Goal: Task Accomplishment & Management: Manage account settings

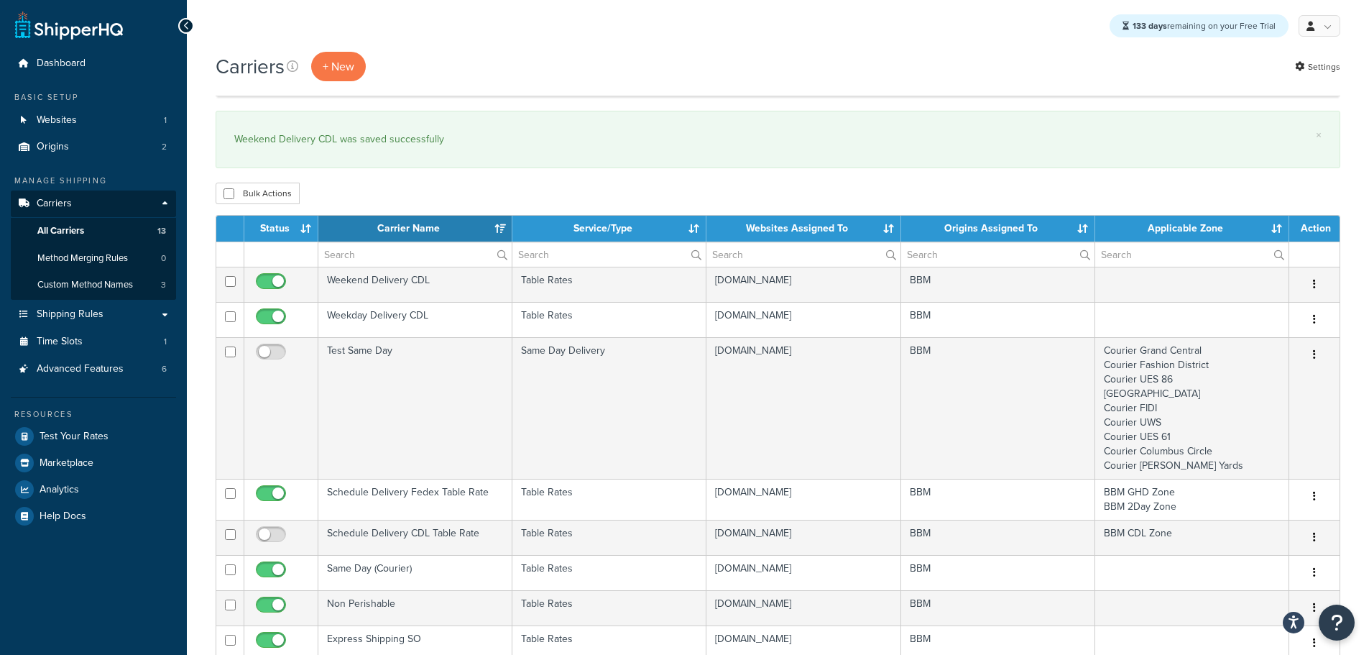
select select "15"
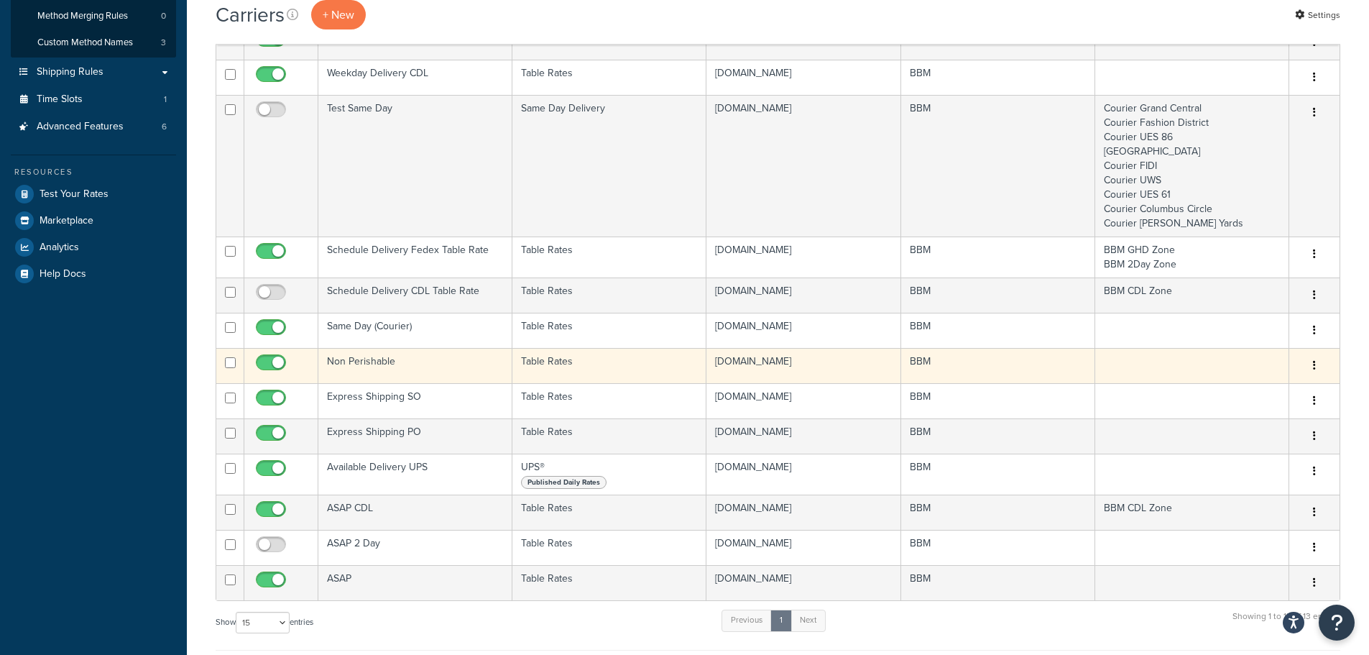
scroll to position [287, 0]
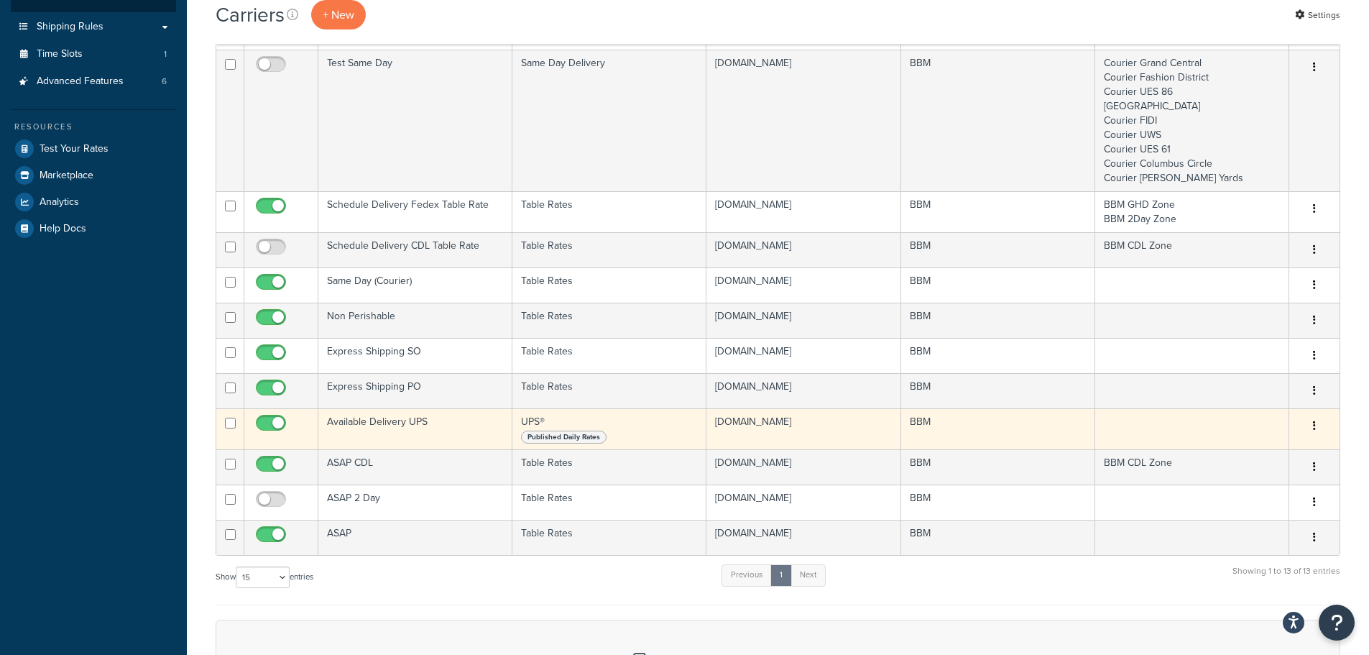
click at [386, 422] on td "Available Delivery UPS" at bounding box center [415, 428] width 194 height 41
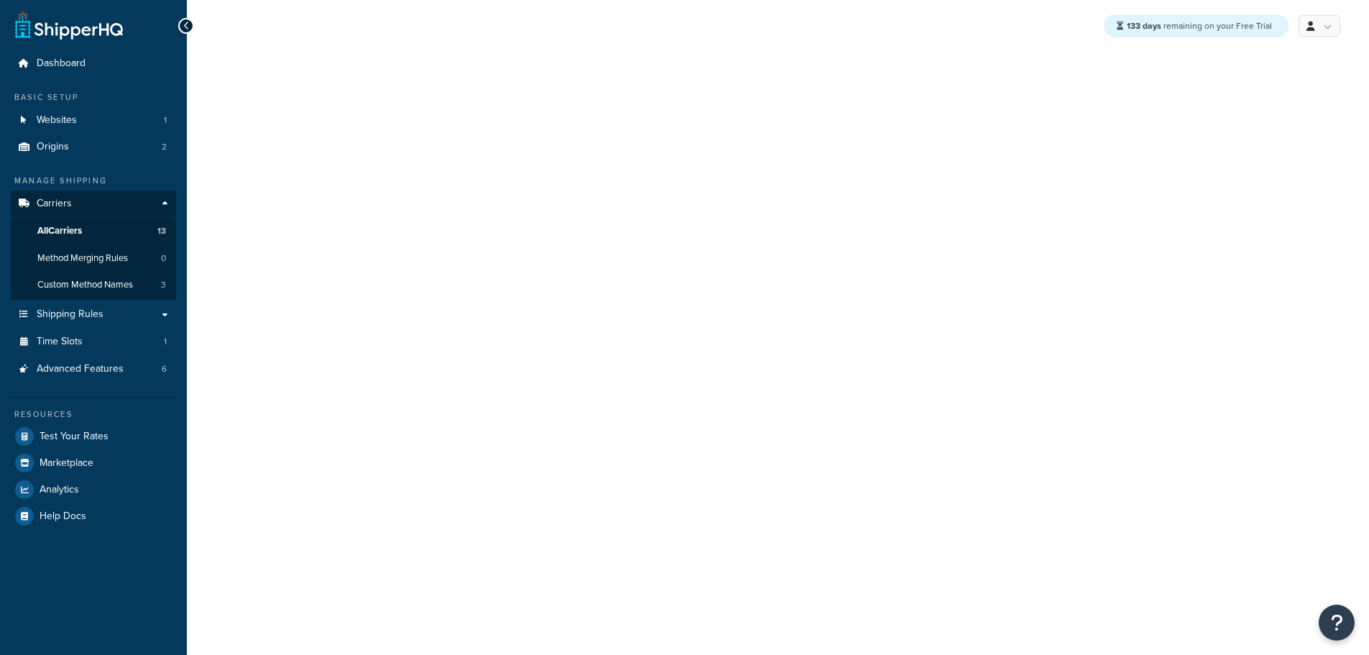
select select "ups"
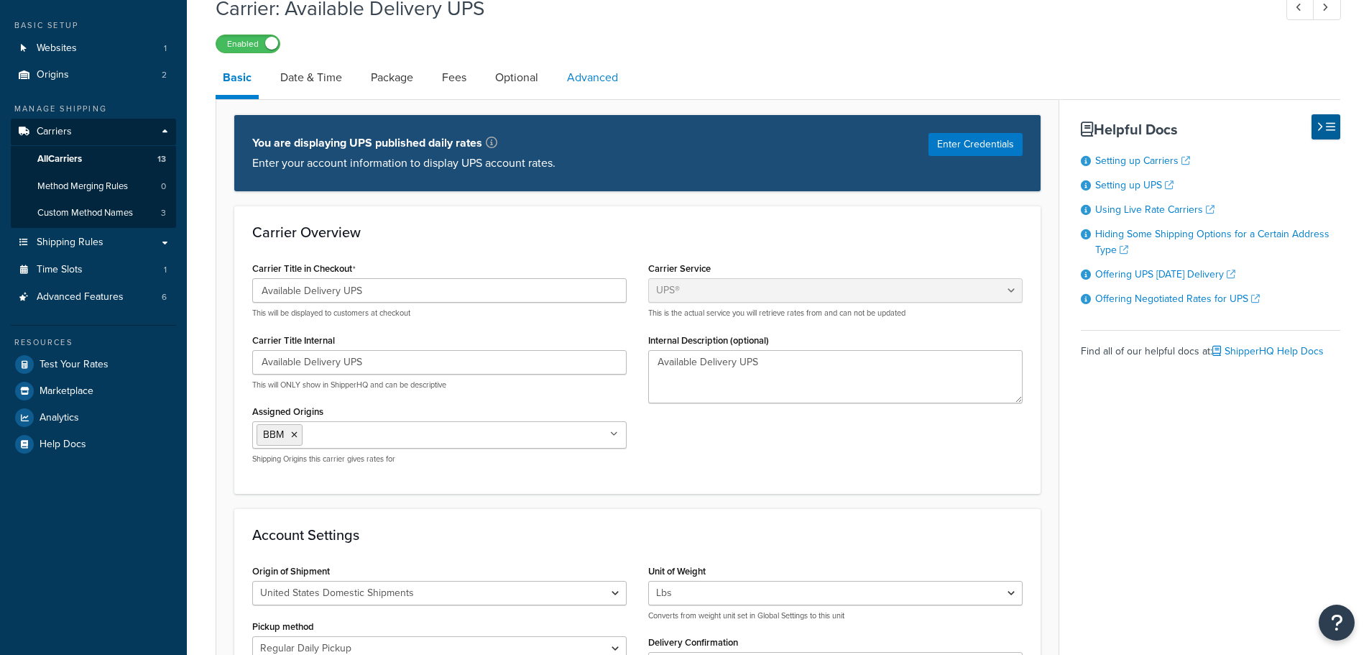
click at [597, 79] on link "Advanced" at bounding box center [592, 77] width 65 height 34
select select "false"
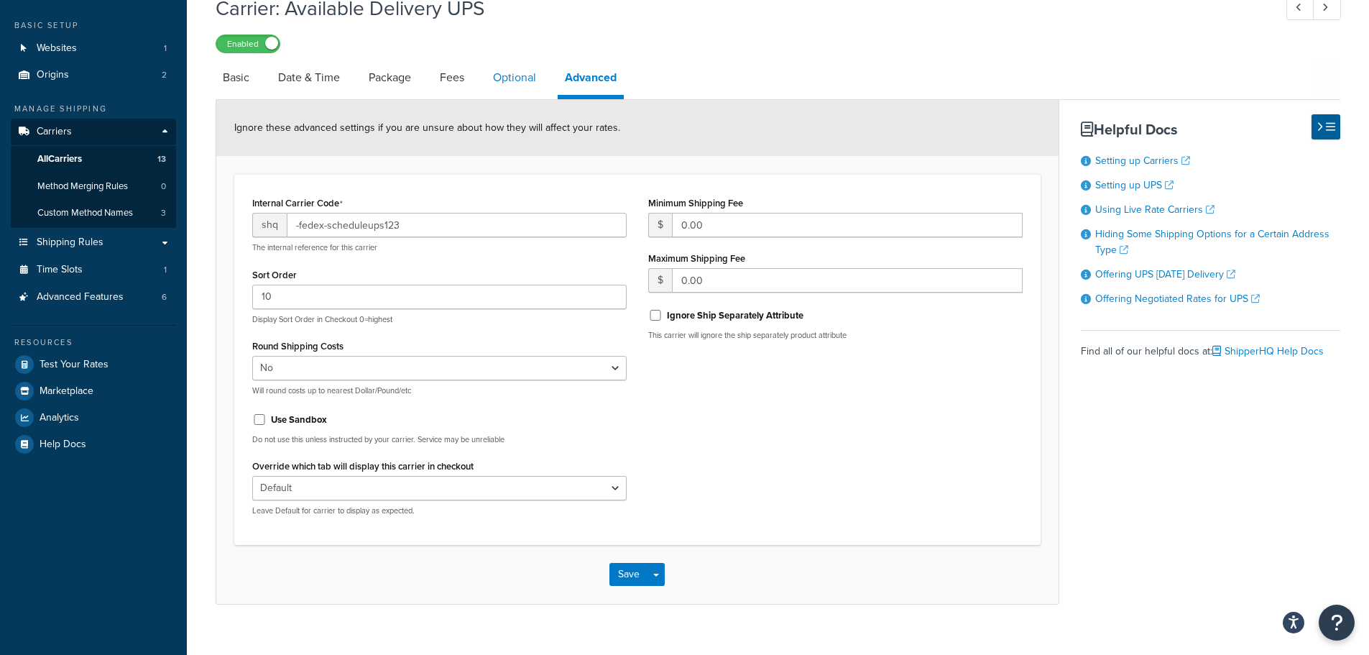
click at [536, 70] on link "Optional" at bounding box center [514, 77] width 57 height 34
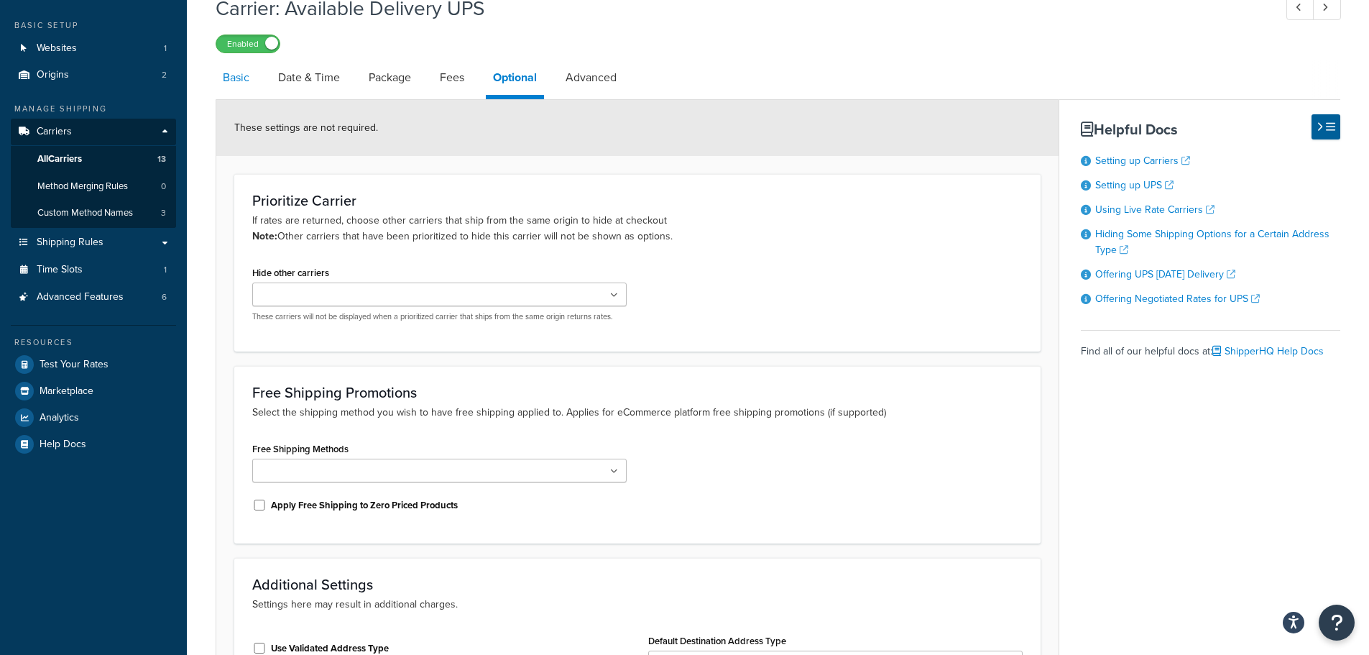
click at [251, 79] on link "Basic" at bounding box center [236, 77] width 41 height 34
select select "ups"
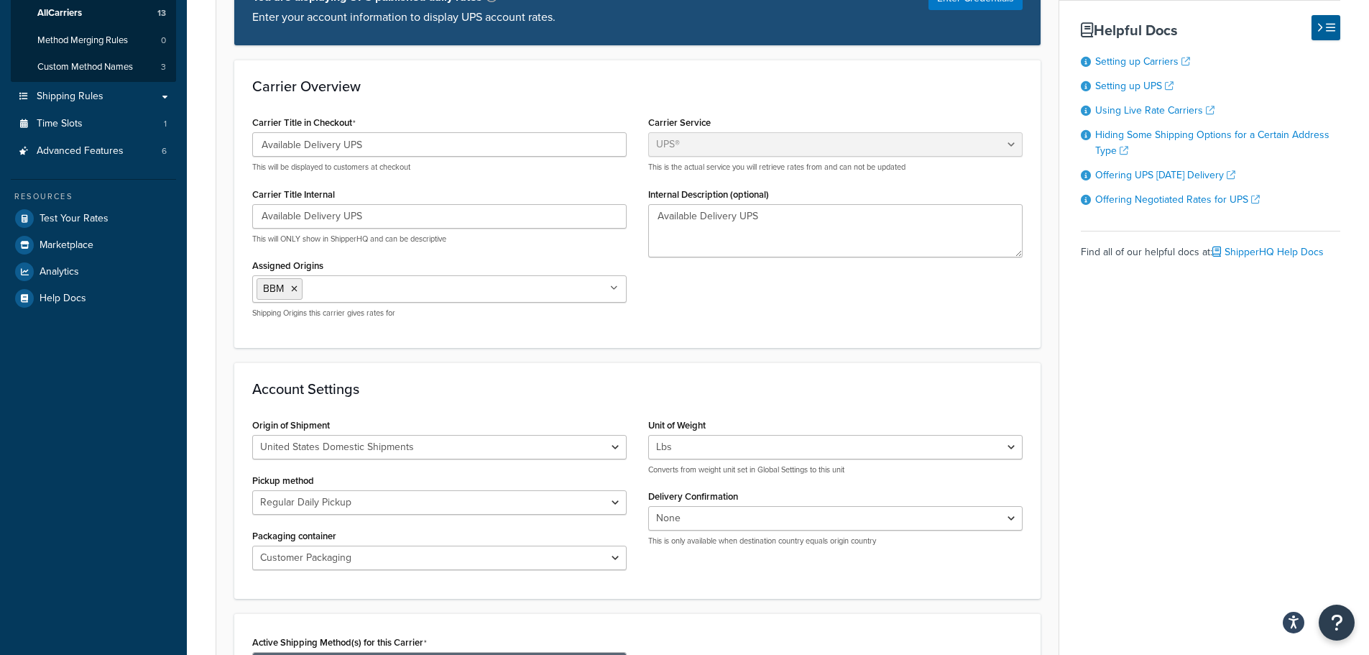
scroll to position [216, 0]
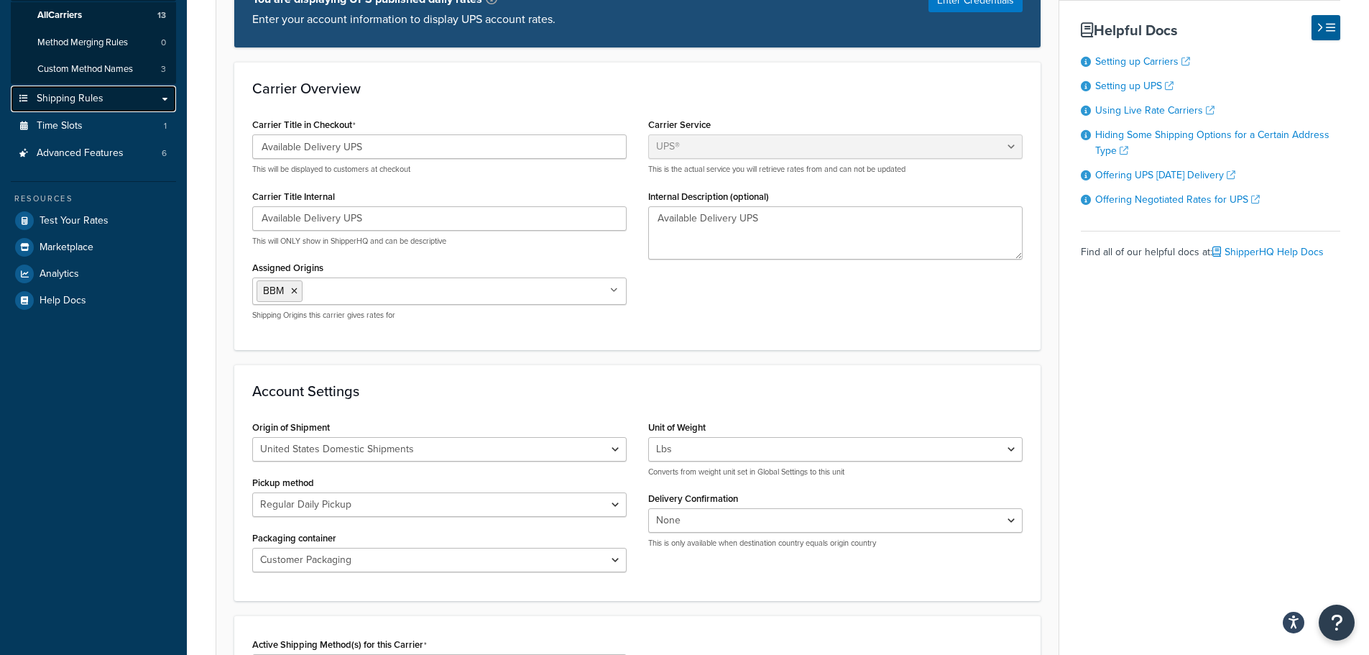
click at [99, 101] on span "Shipping Rules" at bounding box center [70, 99] width 67 height 12
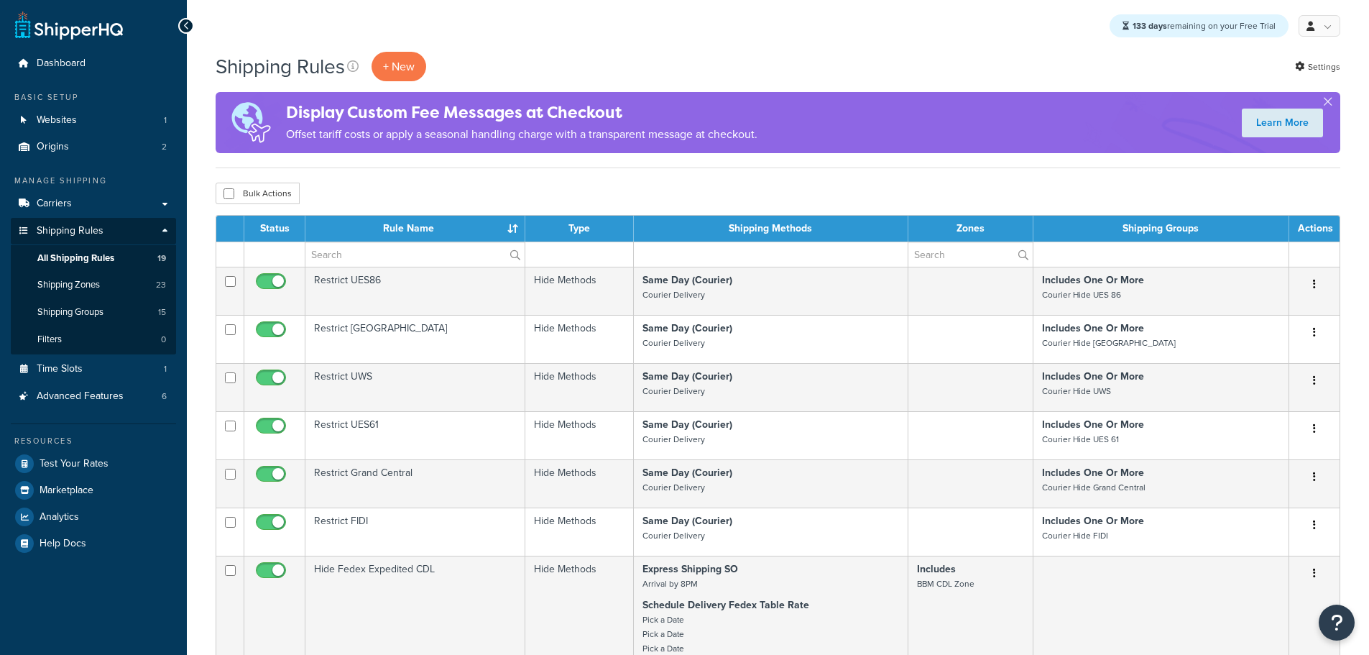
select select "25"
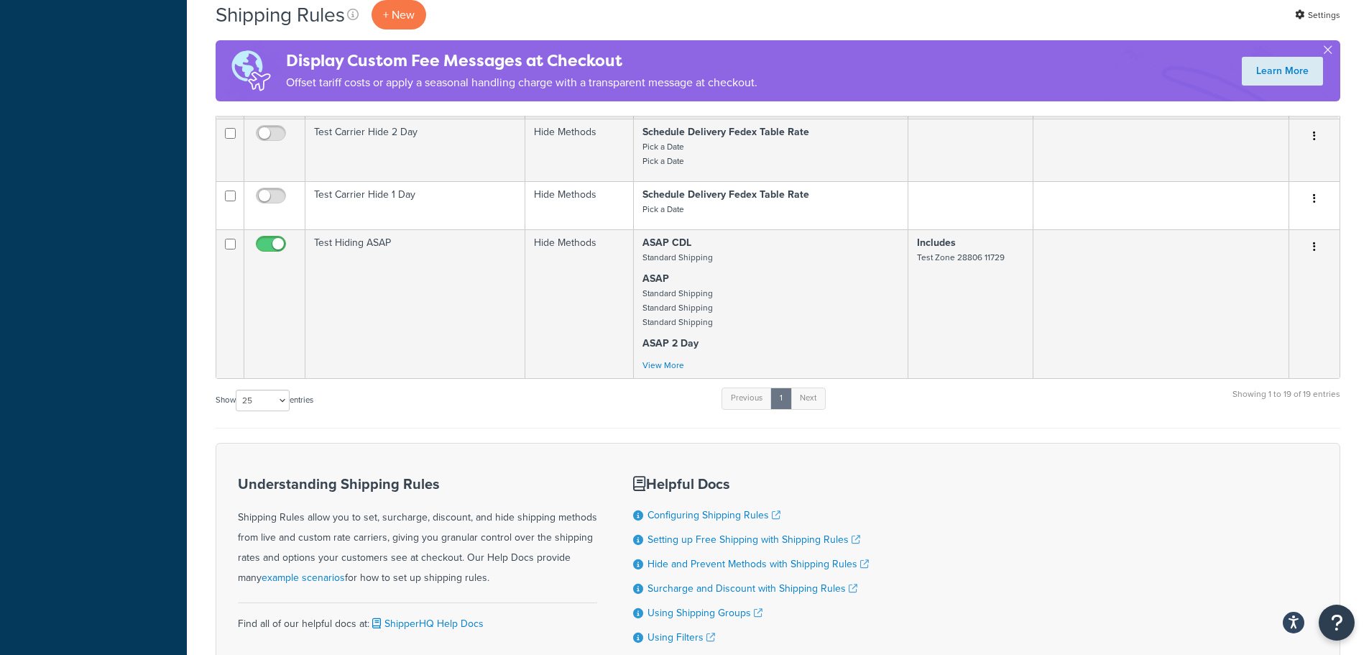
scroll to position [1357, 0]
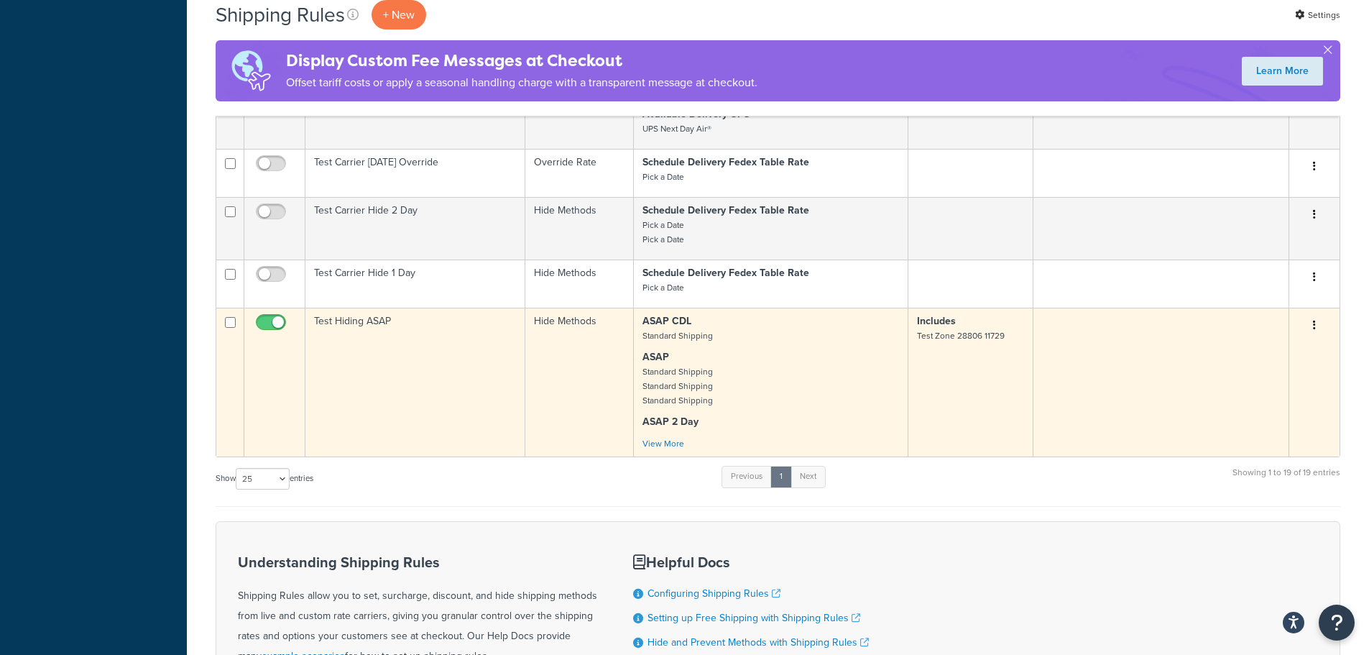
click at [356, 353] on td "Test Hiding ASAP" at bounding box center [415, 382] width 220 height 149
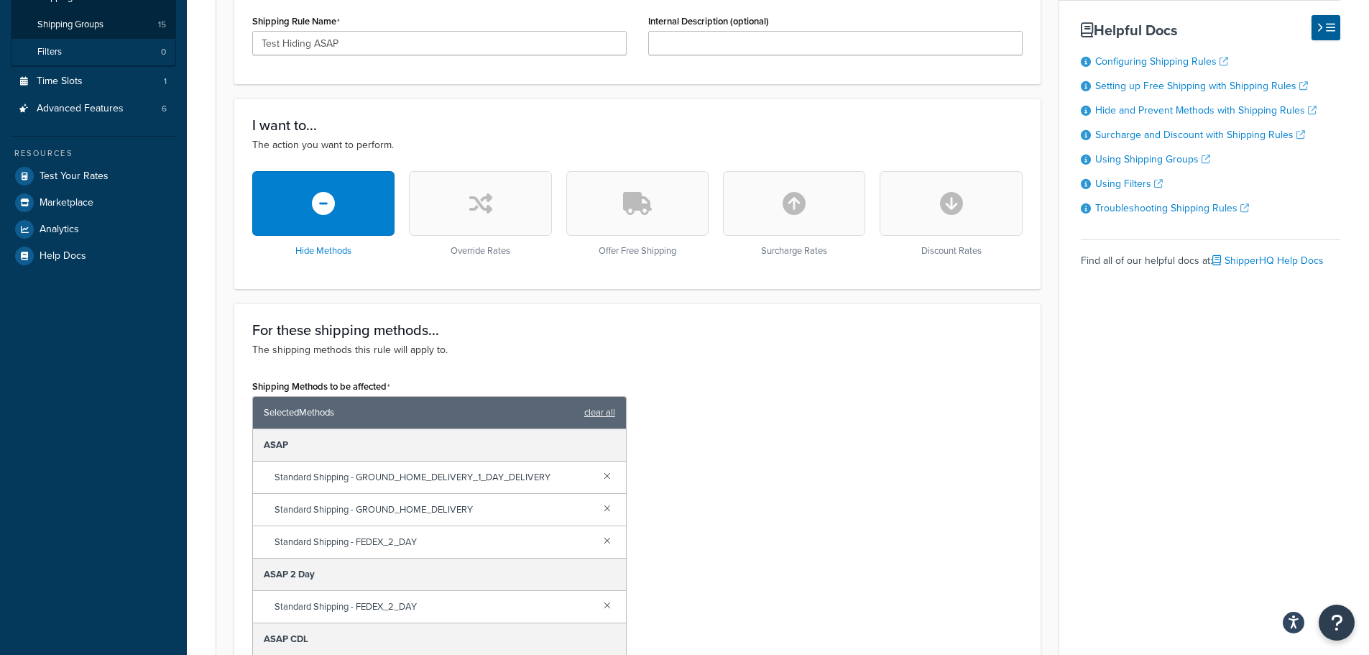
scroll to position [216, 0]
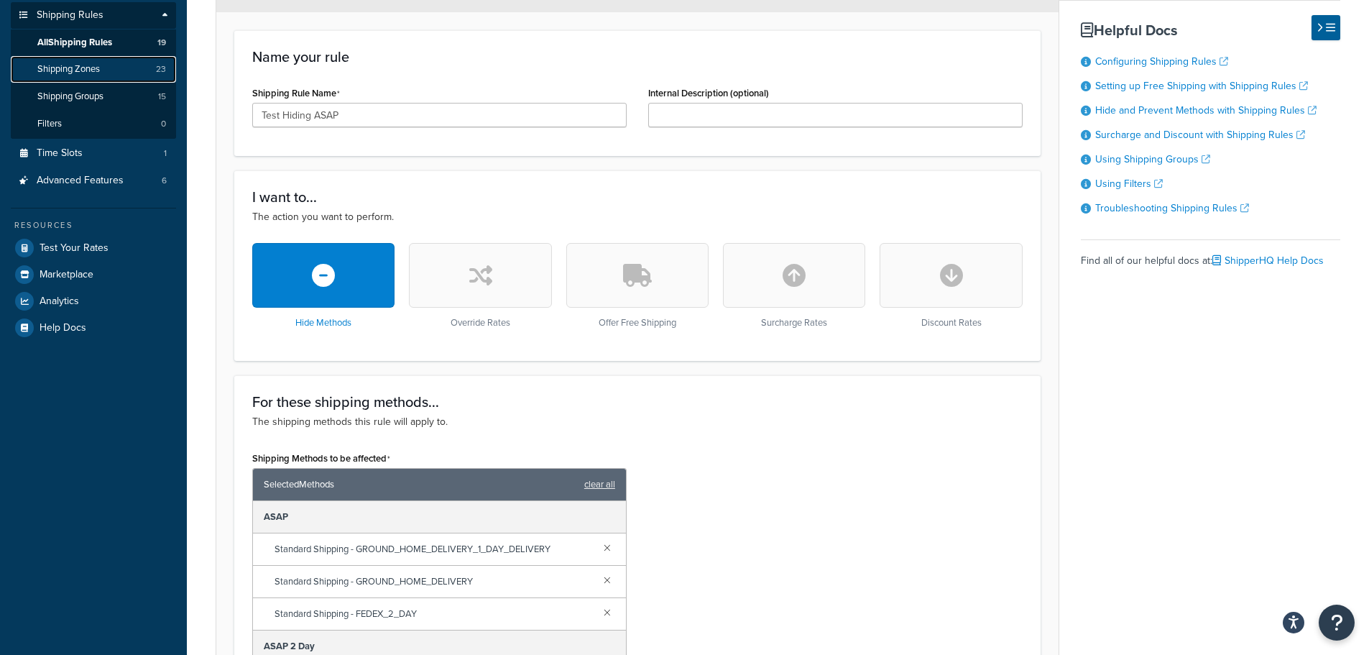
click at [93, 63] on span "Shipping Zones" at bounding box center [68, 69] width 63 height 12
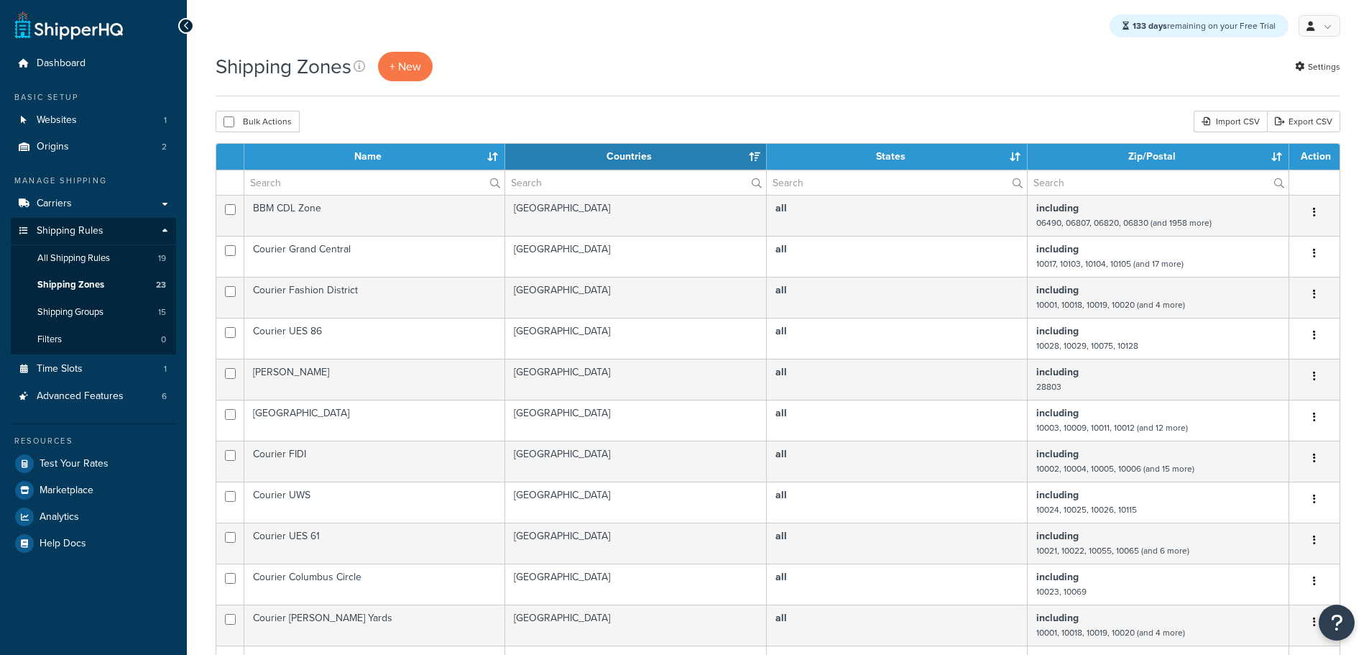
select select "15"
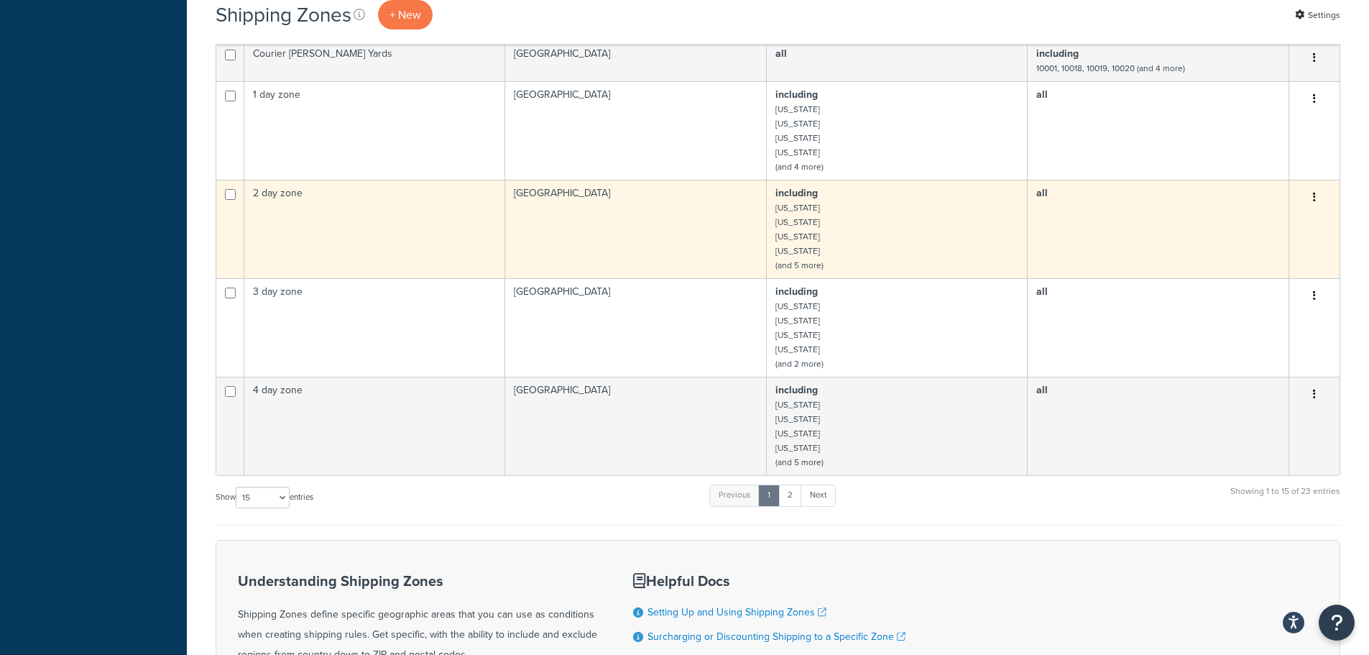
scroll to position [750, 0]
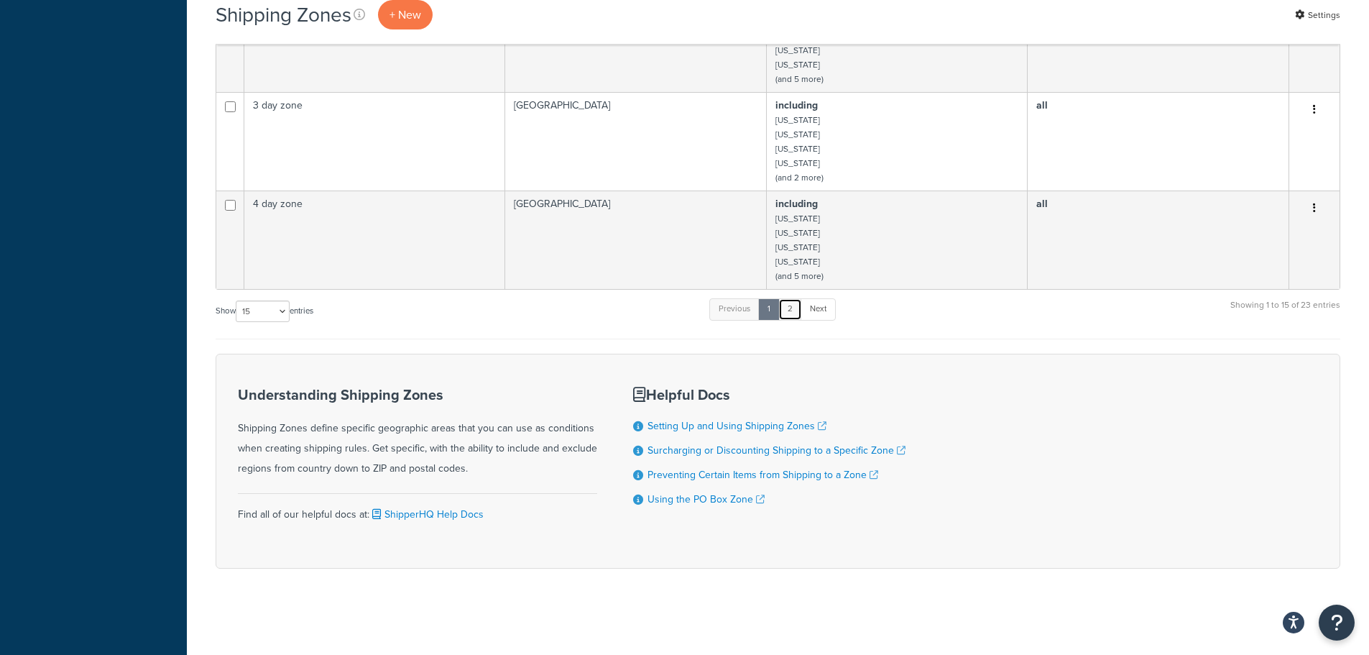
click at [796, 315] on link "2" at bounding box center [790, 309] width 24 height 22
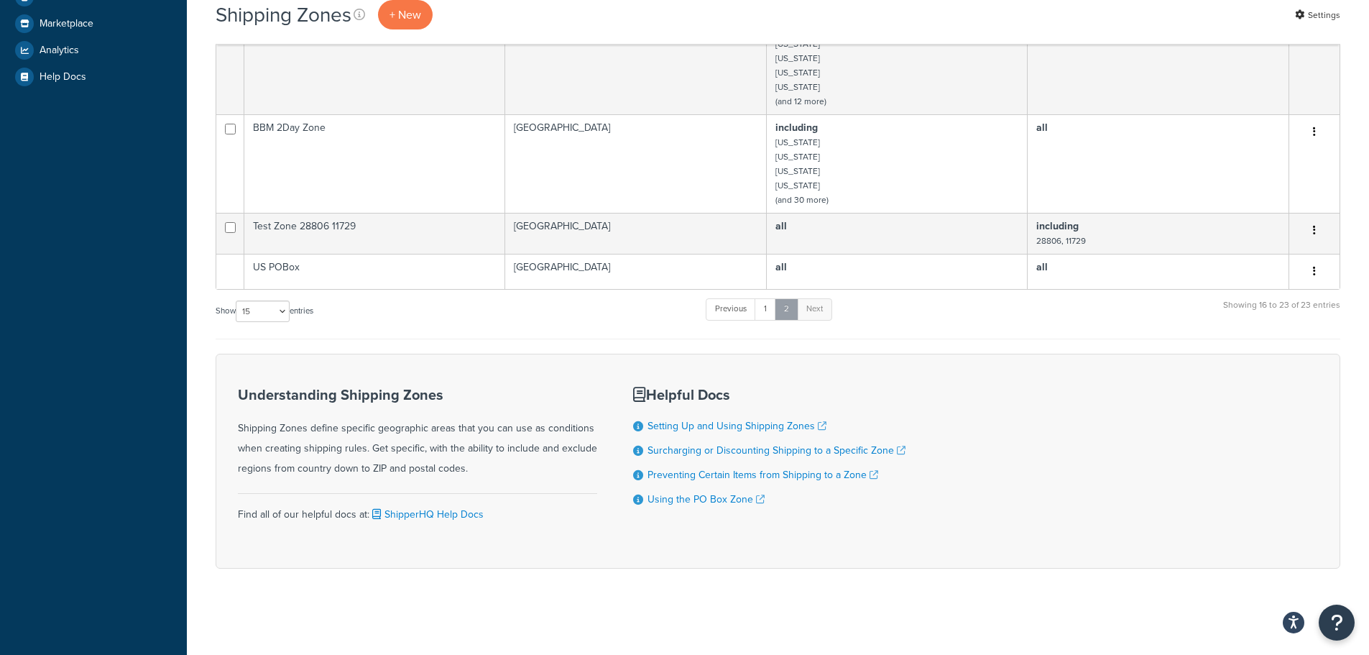
scroll to position [466, 0]
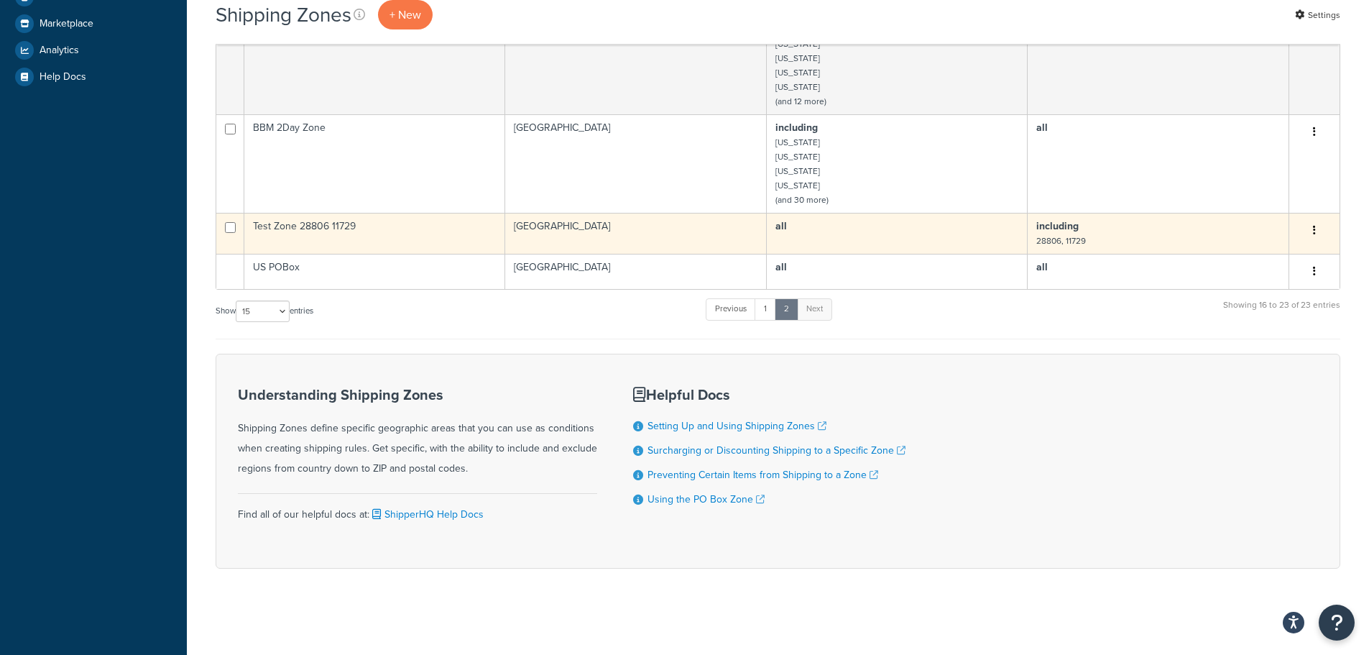
click at [340, 235] on td "Test Zone 28806 11729" at bounding box center [374, 233] width 261 height 41
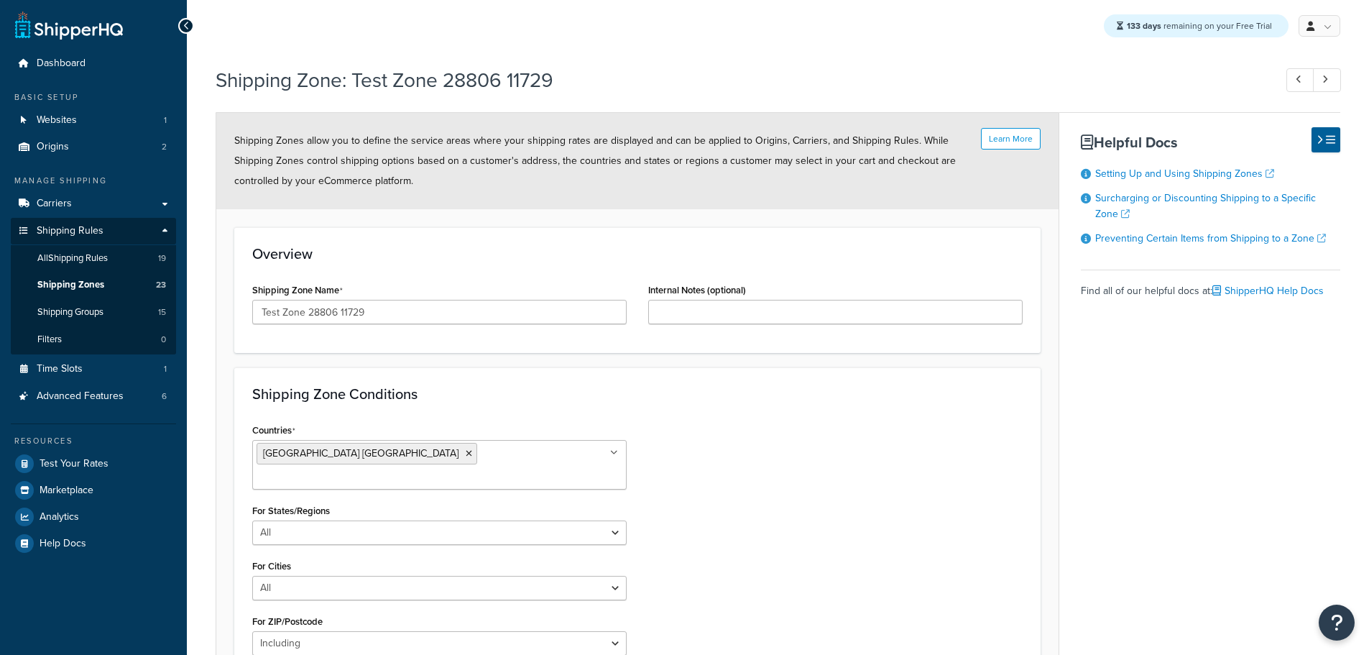
select select "including"
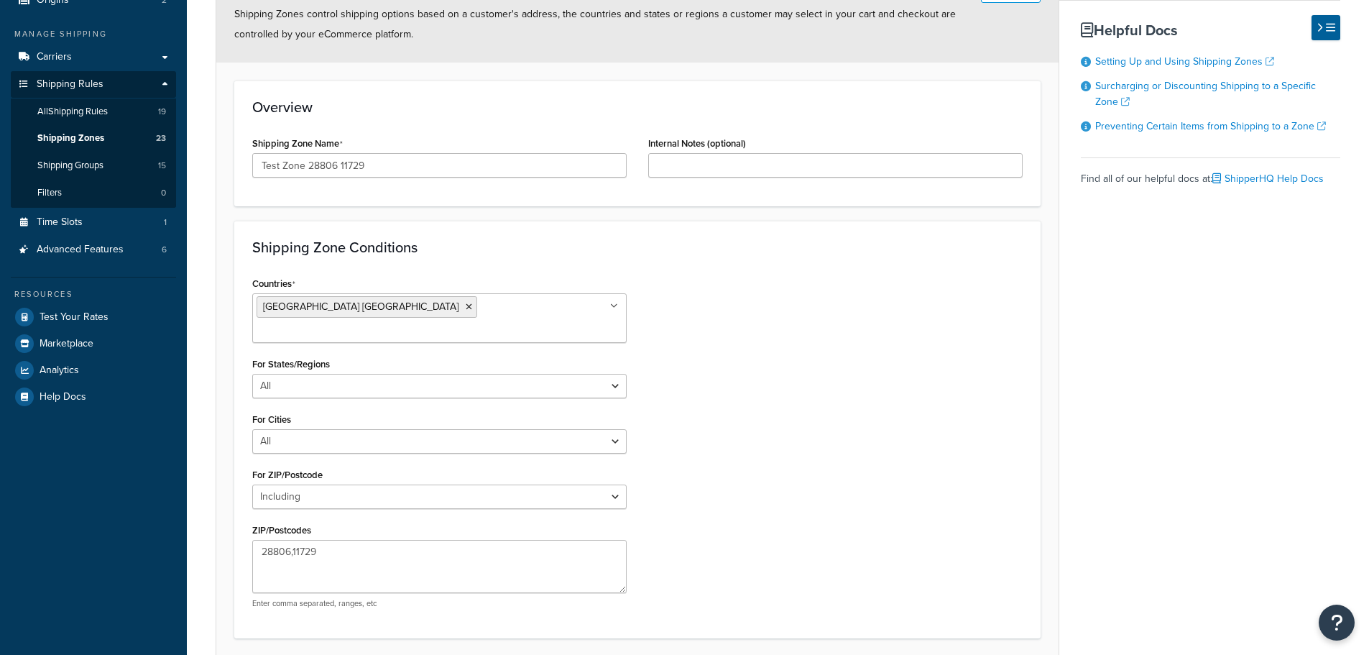
scroll to position [239, 0]
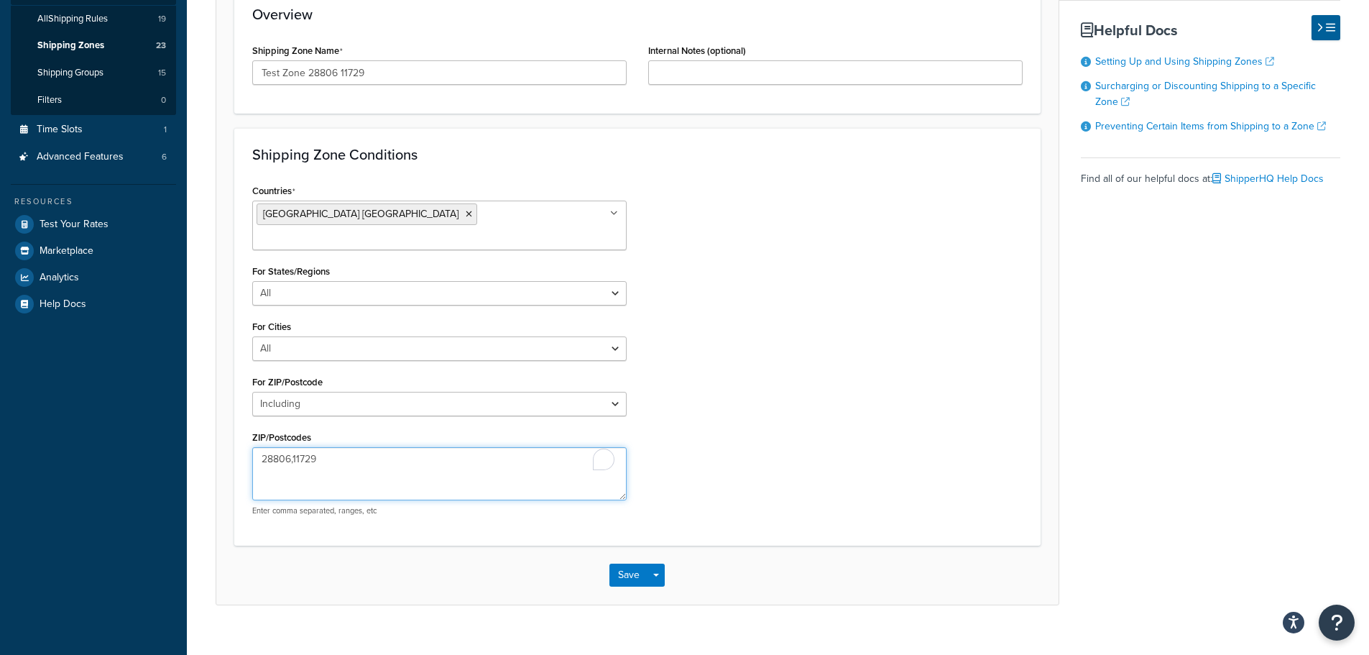
drag, startPoint x: 333, startPoint y: 441, endPoint x: 291, endPoint y: 433, distance: 42.3
click at [291, 447] on textarea "28806,11729" at bounding box center [439, 473] width 374 height 53
type textarea "28806"
drag, startPoint x: 337, startPoint y: 75, endPoint x: 473, endPoint y: 89, distance: 136.6
click at [471, 90] on div "Shipping Zone Name Test Zone 28806 11729" at bounding box center [439, 67] width 396 height 55
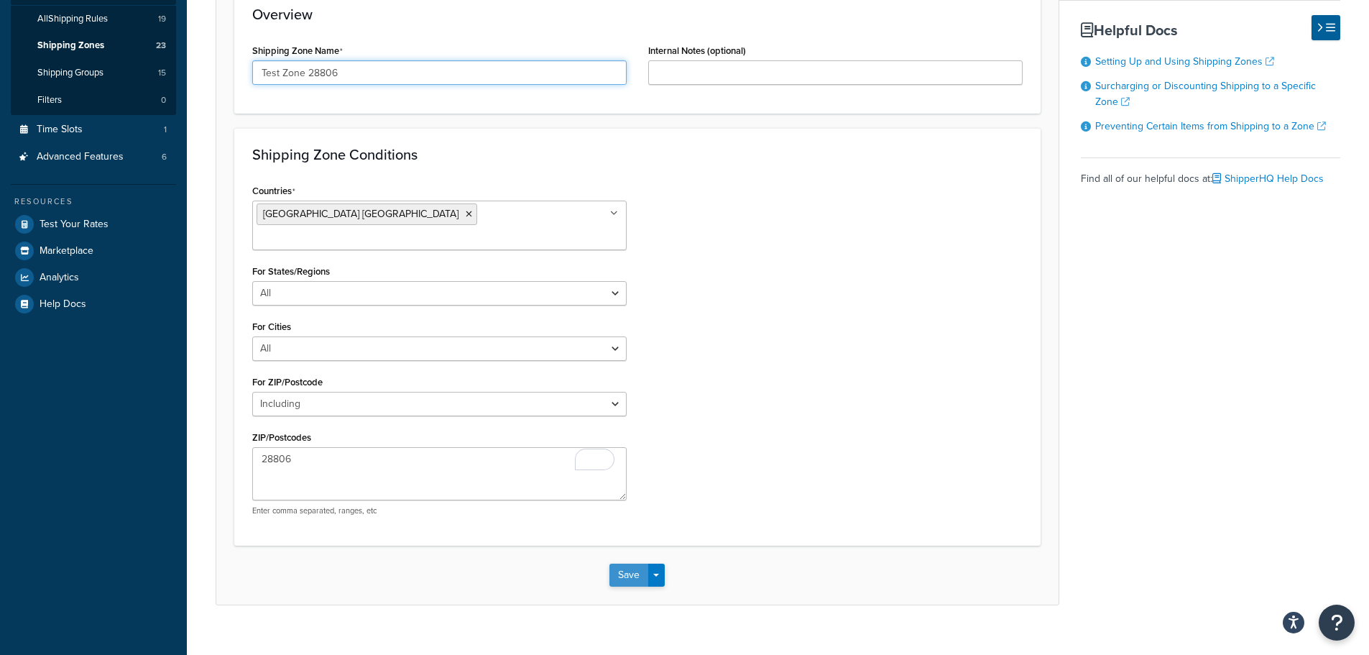
type input "Test Zone 28806"
click at [625, 563] on button "Save" at bounding box center [628, 574] width 39 height 23
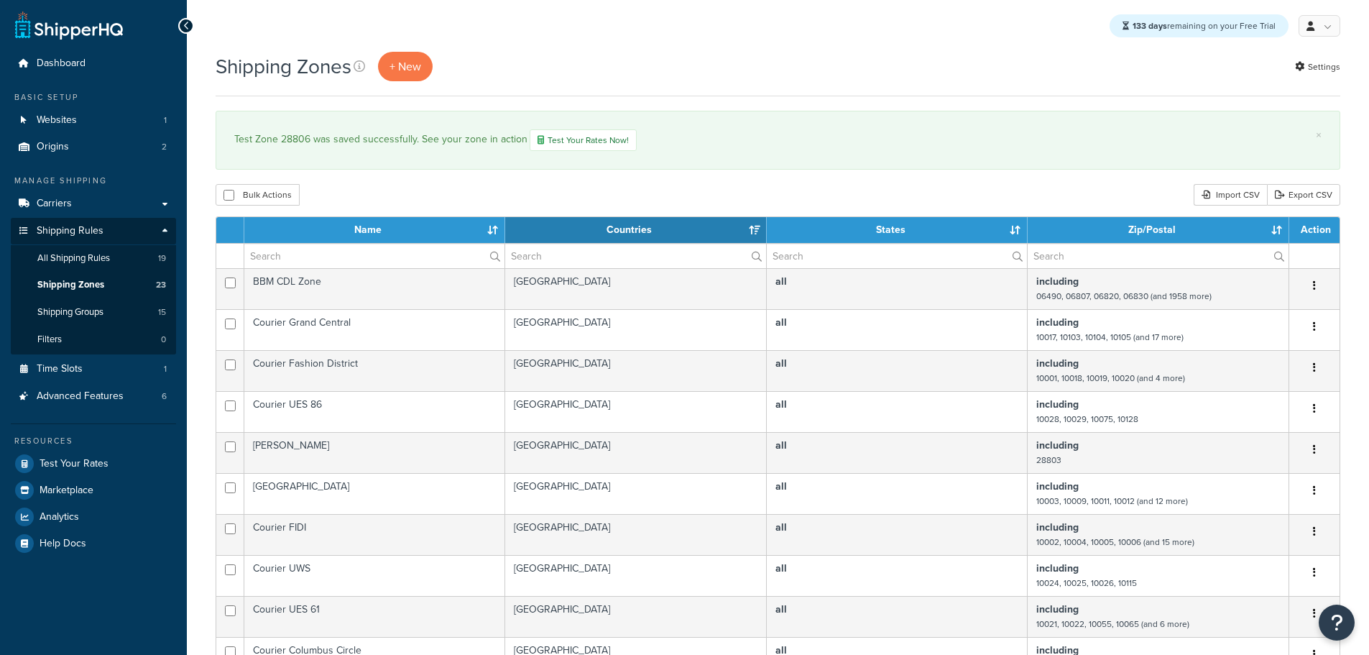
select select "15"
click at [91, 259] on span "All Shipping Rules" at bounding box center [73, 258] width 73 height 12
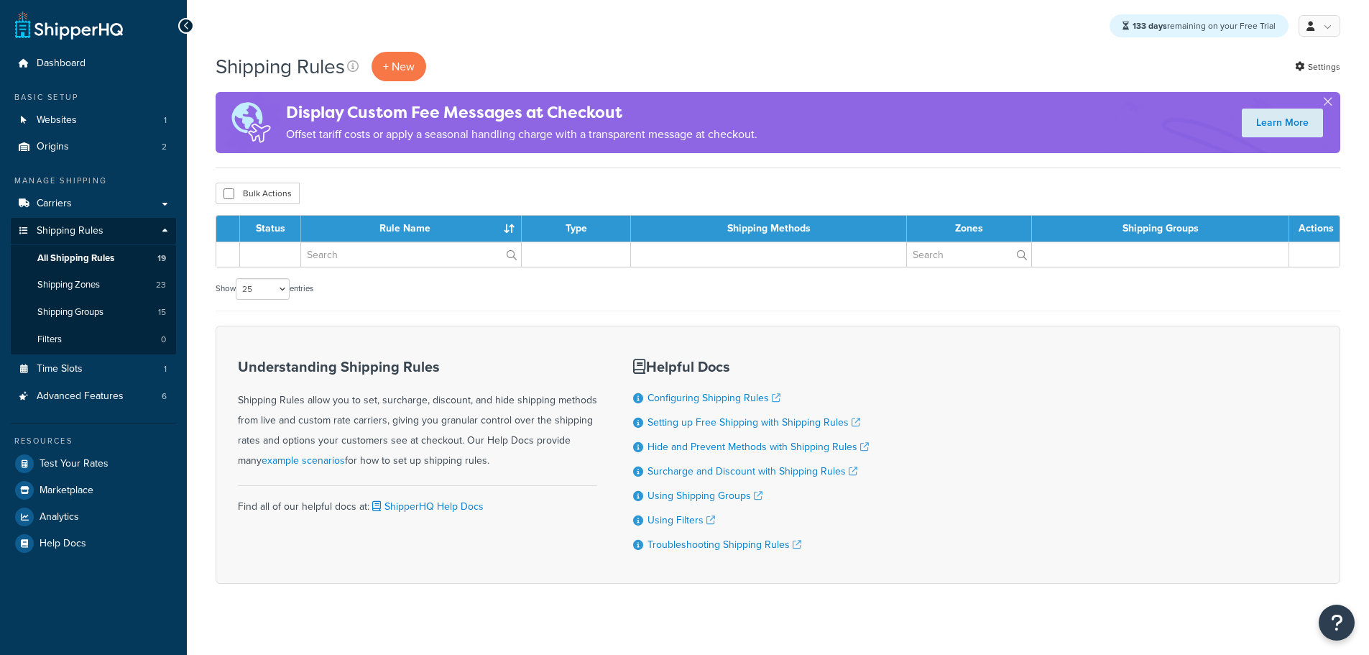
select select "25"
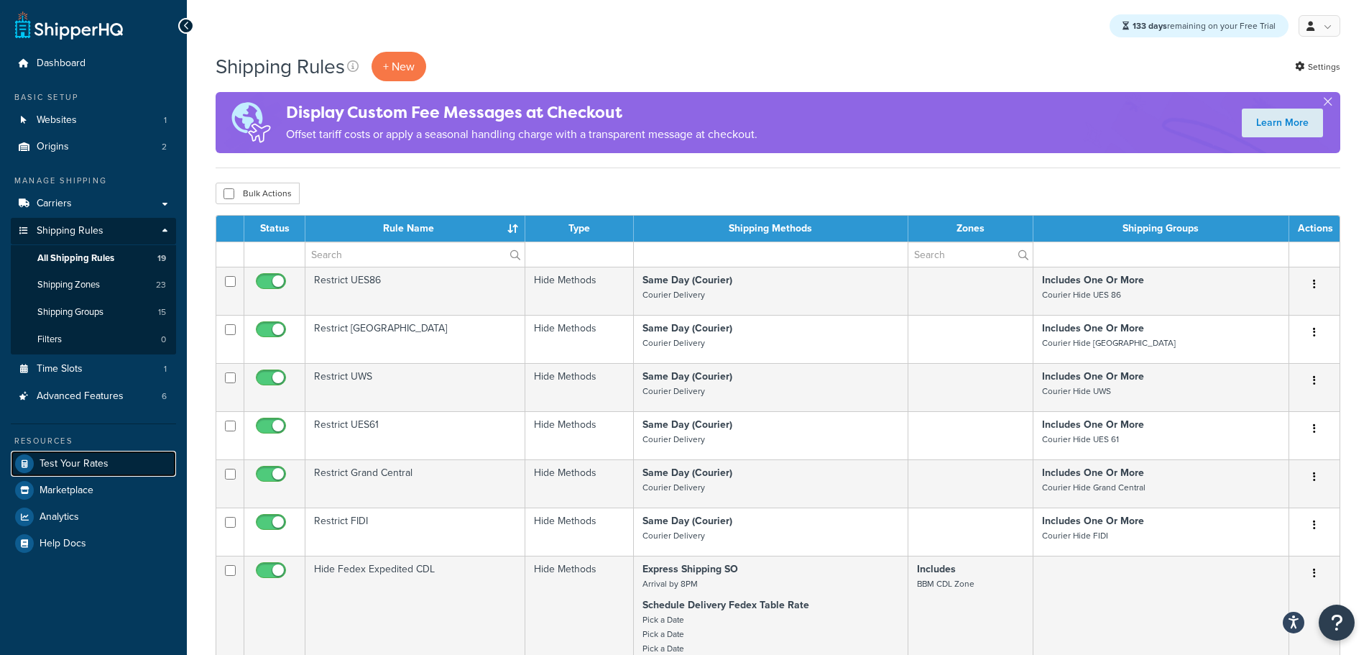
click at [93, 466] on span "Test Your Rates" at bounding box center [74, 464] width 69 height 12
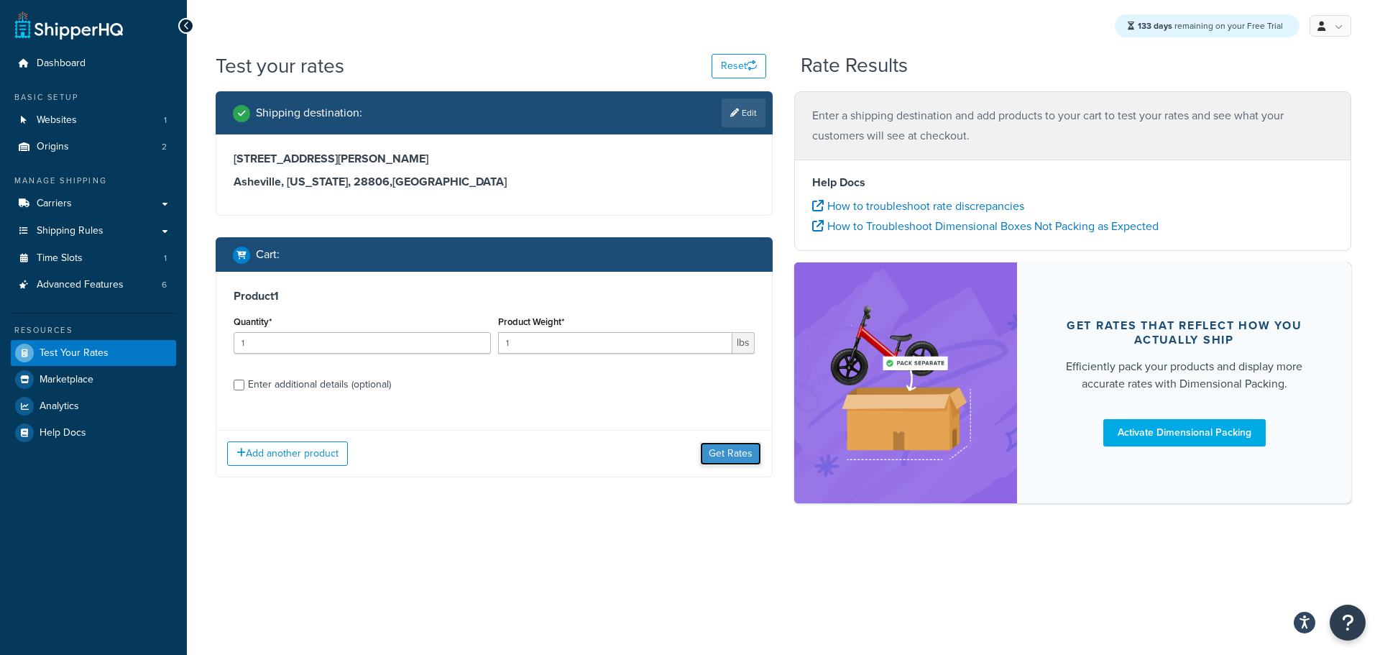
click at [723, 456] on button "Get Rates" at bounding box center [730, 453] width 61 height 23
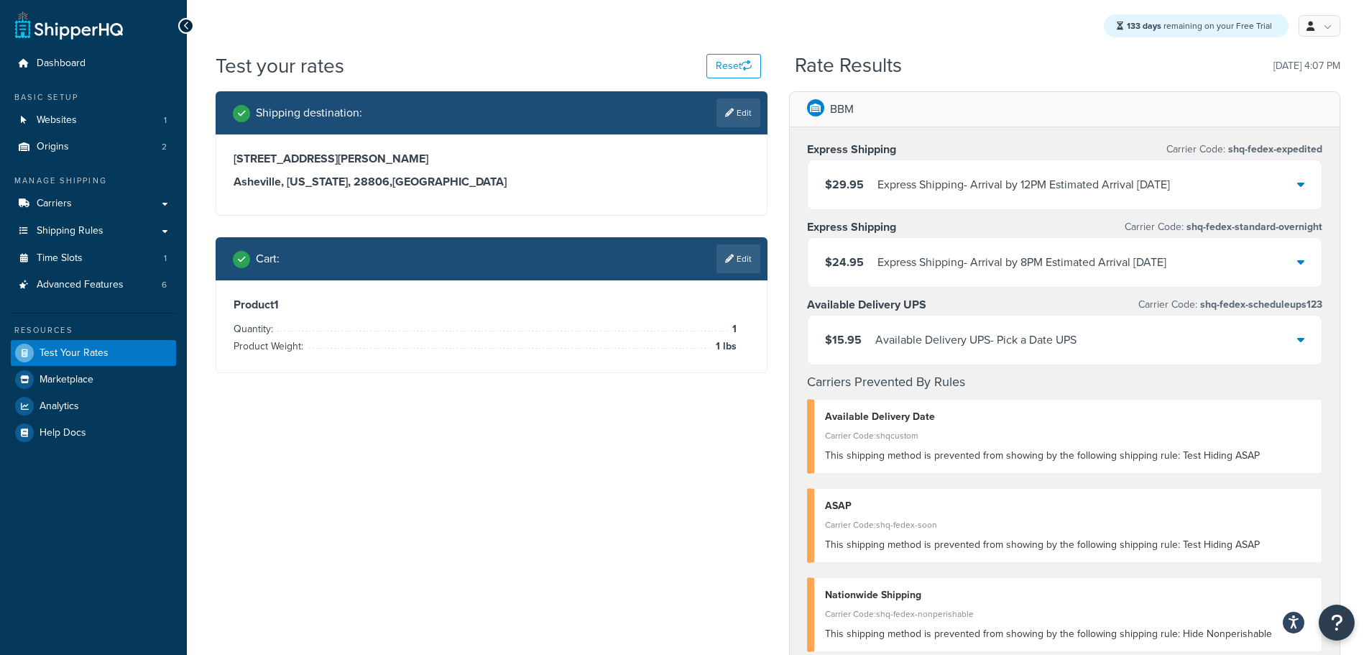
click at [1305, 343] on div "$15.95 Available Delivery UPS - Pick a Date UPS" at bounding box center [1065, 339] width 515 height 49
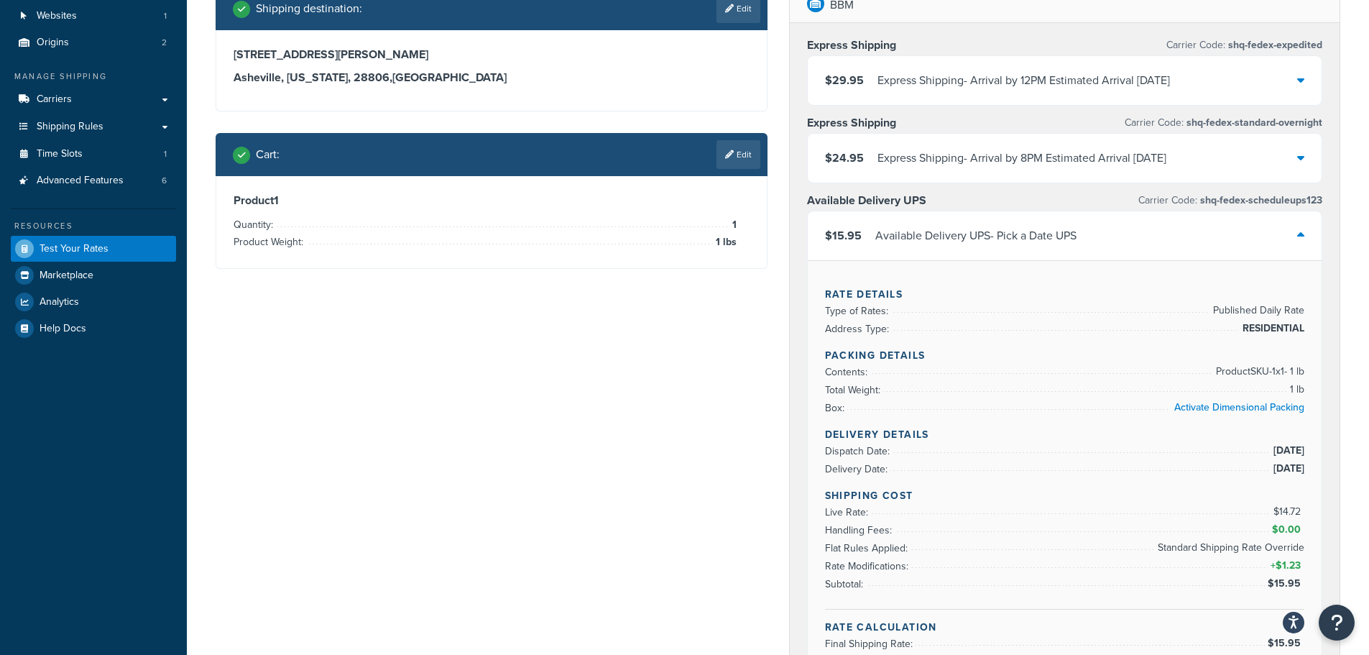
scroll to position [72, 0]
